Goal: Find specific page/section: Find specific page/section

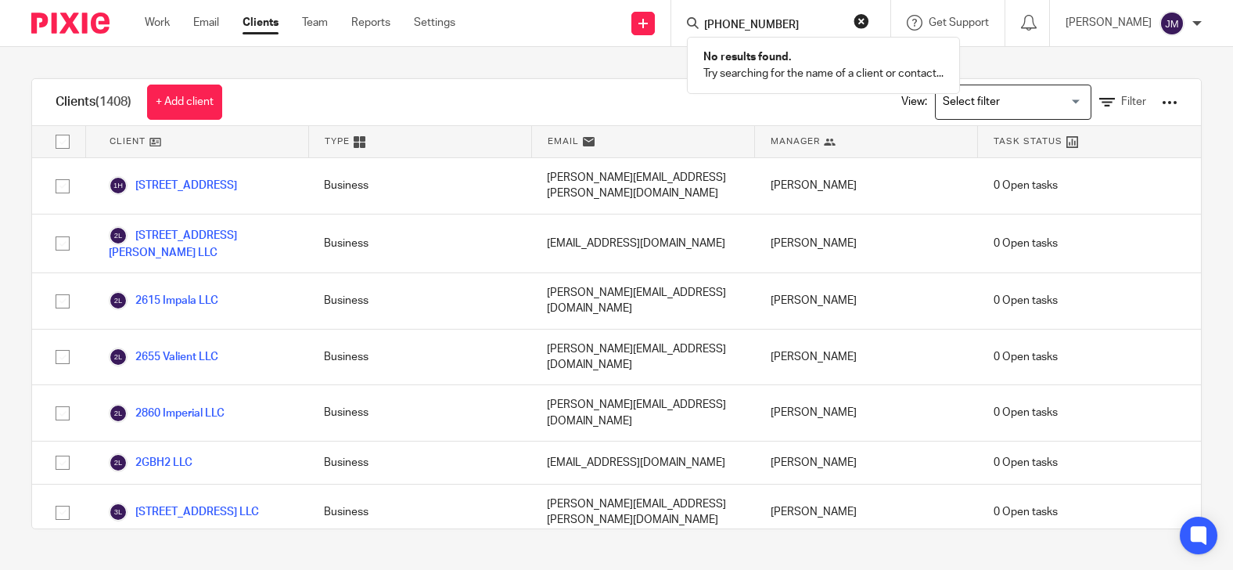
click at [869, 13] on button "reset" at bounding box center [862, 21] width 16 height 16
click at [844, 30] on input "Search" at bounding box center [773, 26] width 141 height 14
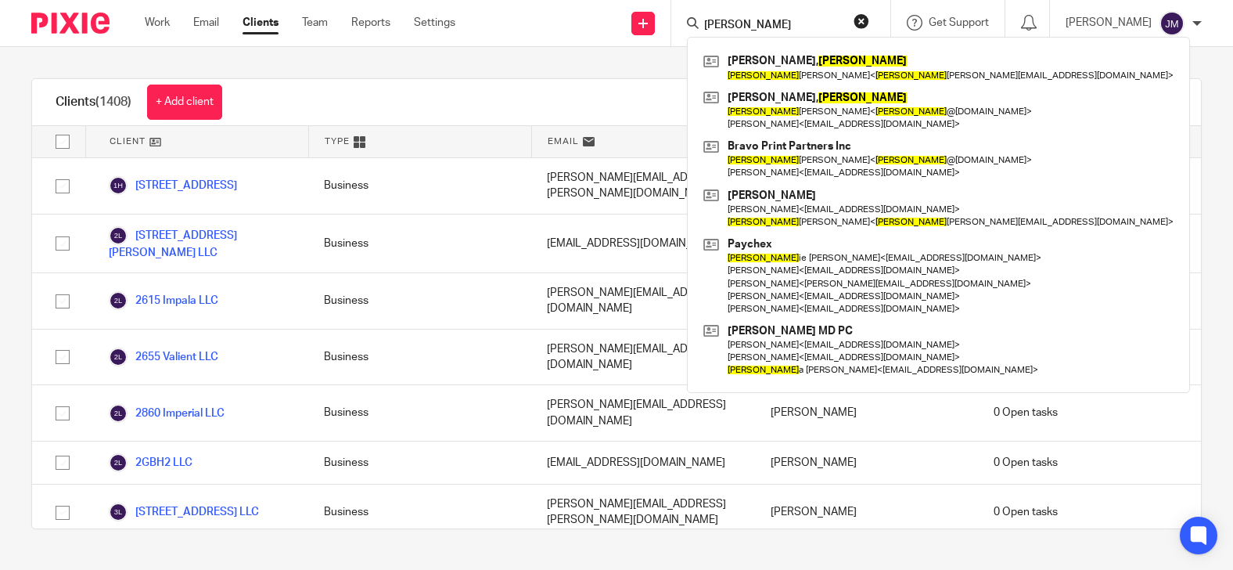
type input "[PERSON_NAME]"
click button "submit" at bounding box center [0, 0] width 0 height 0
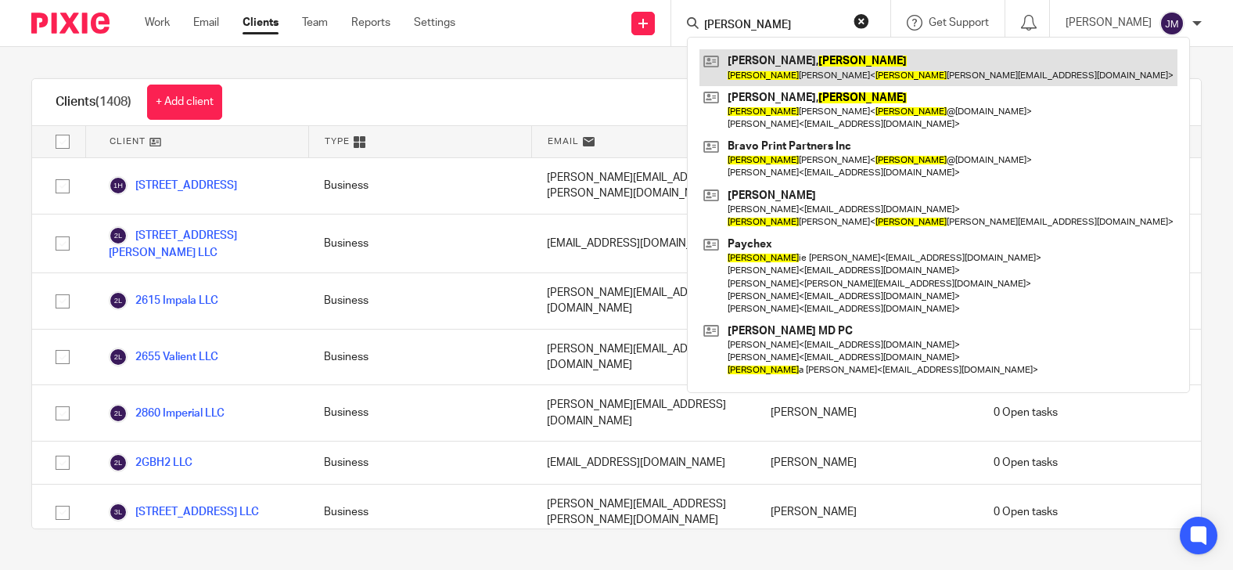
click at [828, 65] on link at bounding box center [939, 67] width 478 height 36
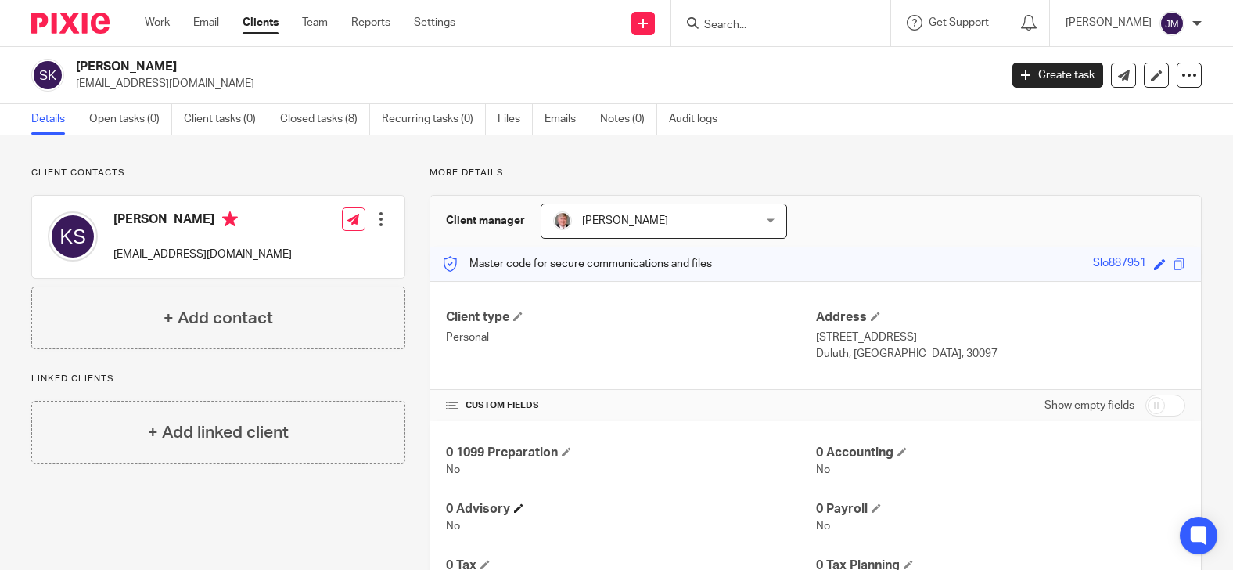
scroll to position [78, 0]
